Goal: Task Accomplishment & Management: Use online tool/utility

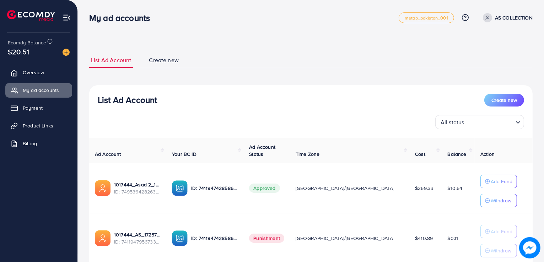
click at [165, 59] on span "Create new" at bounding box center [164, 60] width 30 height 8
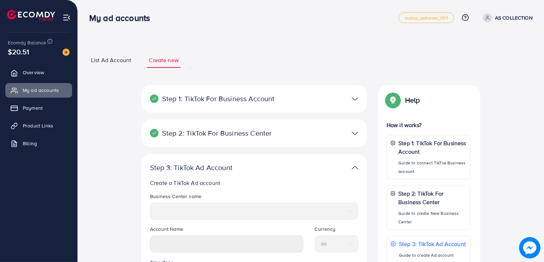
click at [122, 64] on link "List Ad Account" at bounding box center [111, 60] width 44 height 15
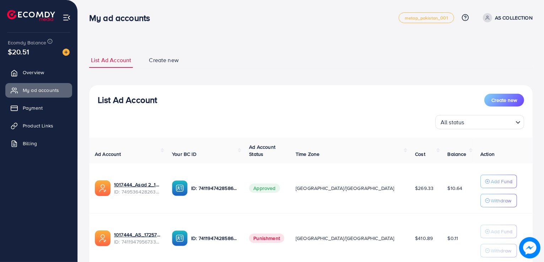
scroll to position [52, 0]
